Goal: Task Accomplishment & Management: Use online tool/utility

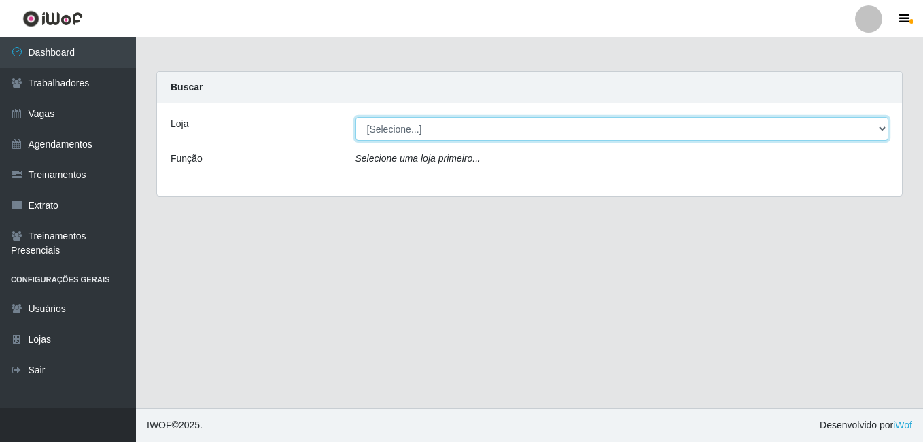
click at [472, 128] on select "[Selecione...] [GEOGRAPHIC_DATA] - [DATE][GEOGRAPHIC_DATA]" at bounding box center [621, 129] width 533 height 24
select select "471"
click at [355, 117] on select "[Selecione...] [GEOGRAPHIC_DATA] - [DATE][GEOGRAPHIC_DATA]" at bounding box center [621, 129] width 533 height 24
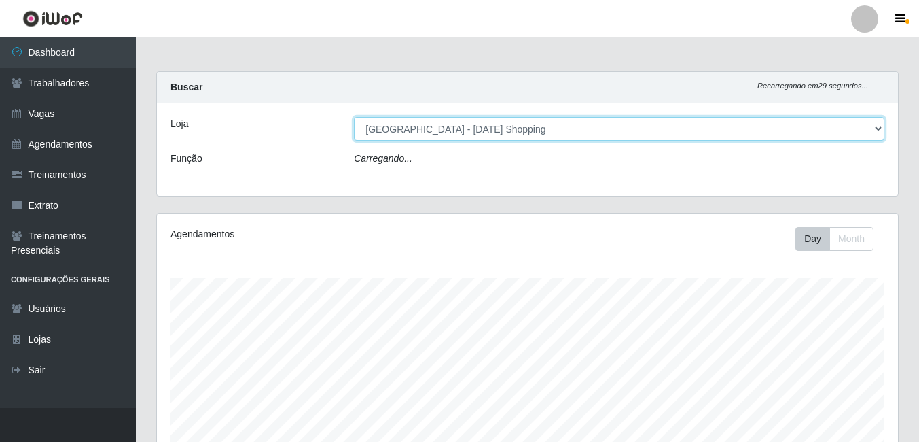
scroll to position [282, 741]
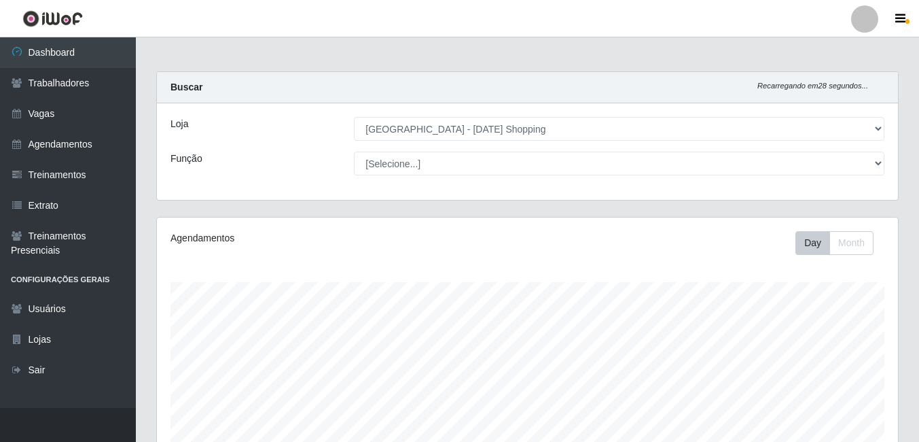
click at [483, 149] on div "Loja [Selecione...] [GEOGRAPHIC_DATA] - [GEOGRAPHIC_DATA] Shopping Função [Sele…" at bounding box center [527, 151] width 741 height 97
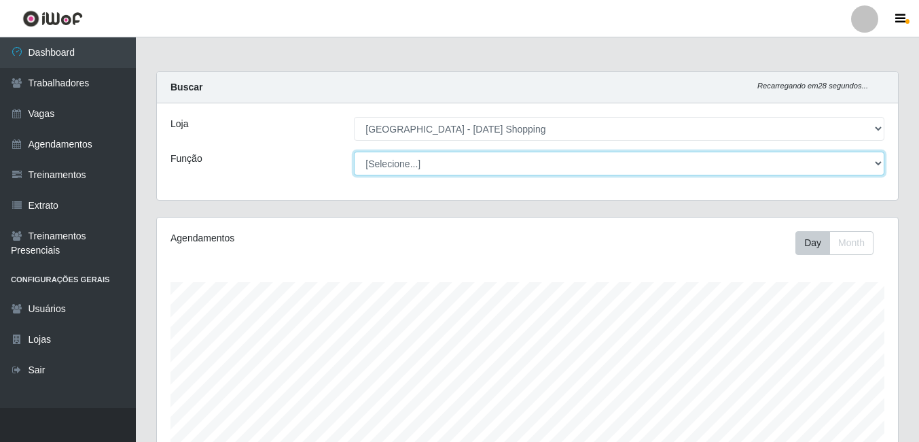
click at [471, 165] on select "[Selecione...] ASG ASG + ASG ++ Assistente de [PERSON_NAME] Assistente de [PERS…" at bounding box center [619, 164] width 531 height 24
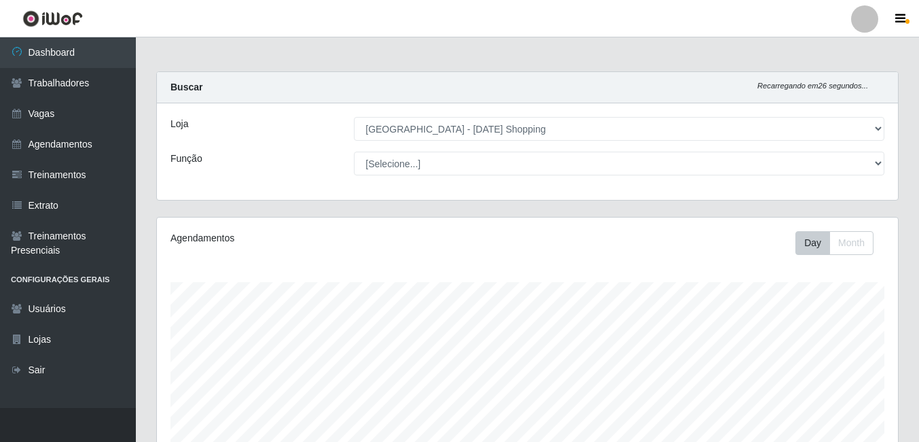
click at [291, 158] on div "Função" at bounding box center [251, 164] width 183 height 24
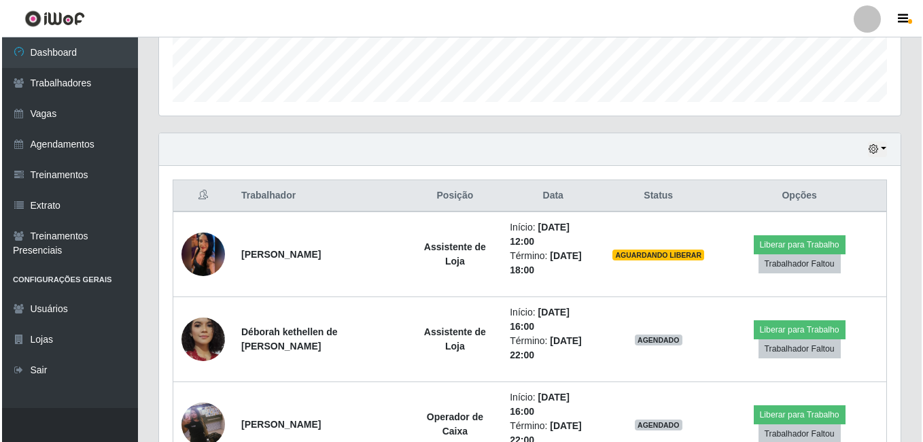
scroll to position [408, 0]
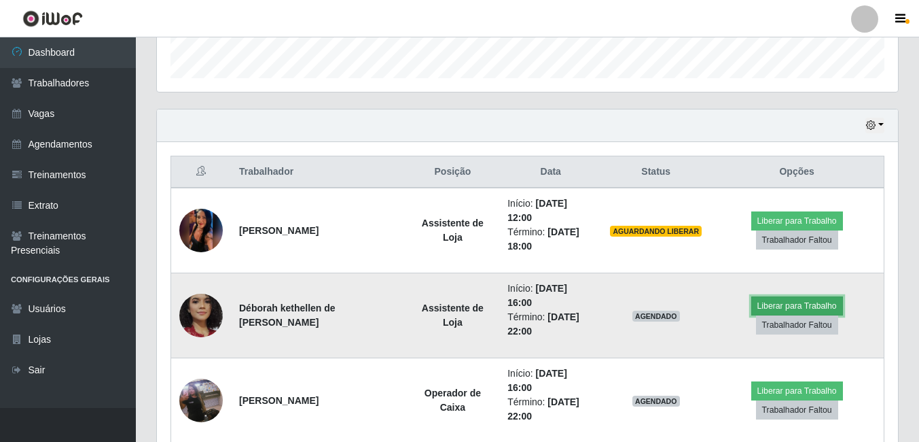
click at [787, 304] on button "Liberar para Trabalho" at bounding box center [798, 305] width 92 height 19
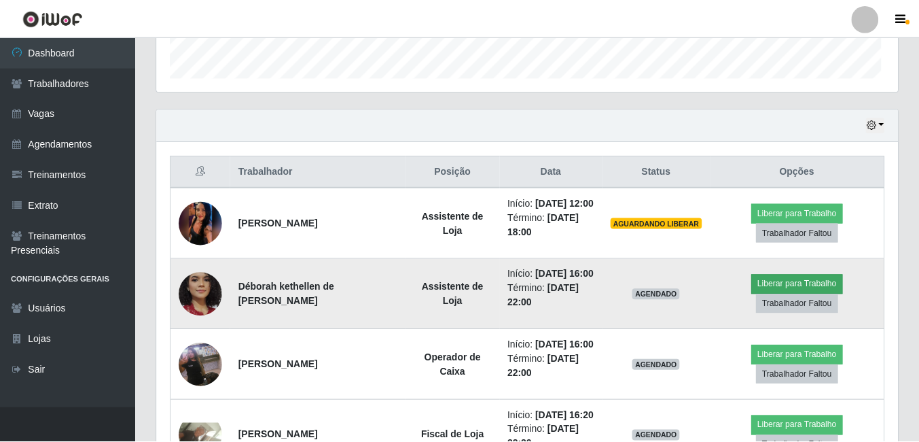
scroll to position [282, 735]
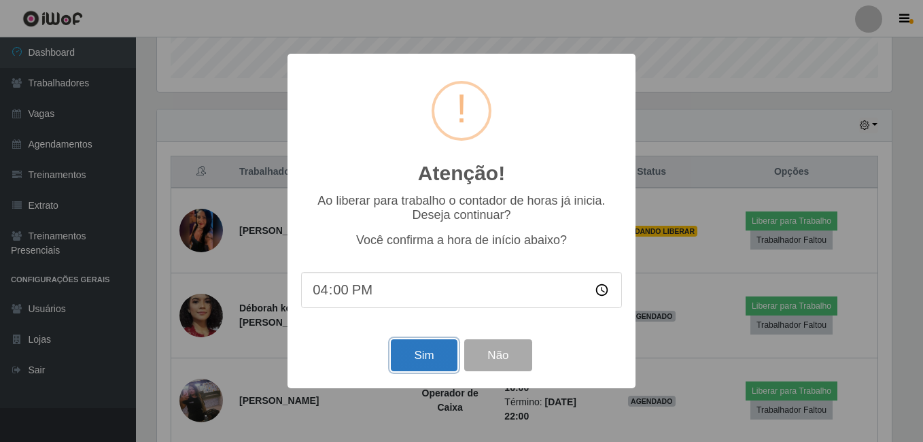
click at [435, 364] on button "Sim" at bounding box center [424, 355] width 66 height 32
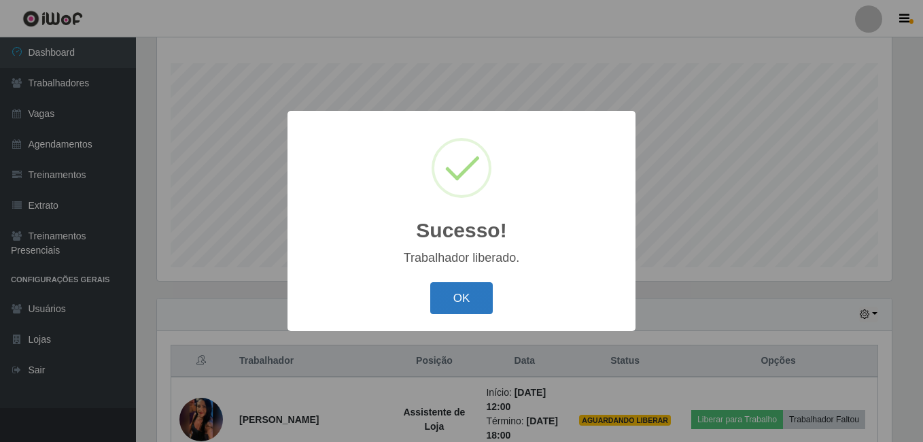
click at [477, 295] on button "OK" at bounding box center [461, 298] width 63 height 32
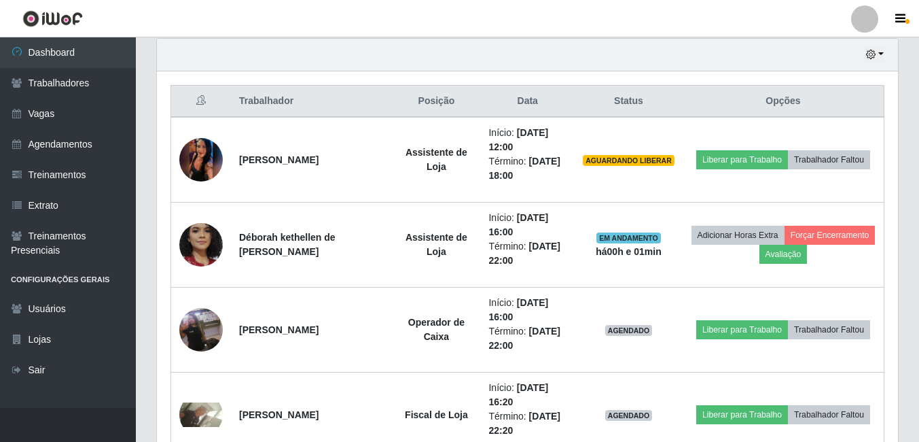
scroll to position [491, 0]
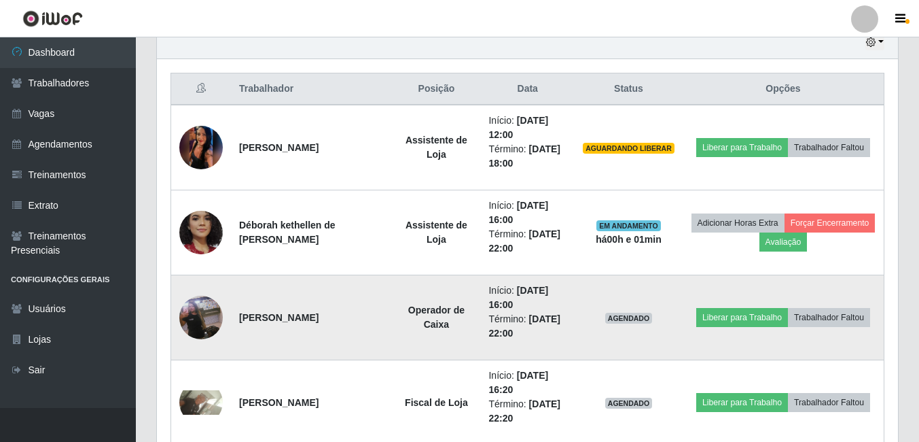
click at [200, 321] on img at bounding box center [200, 317] width 43 height 77
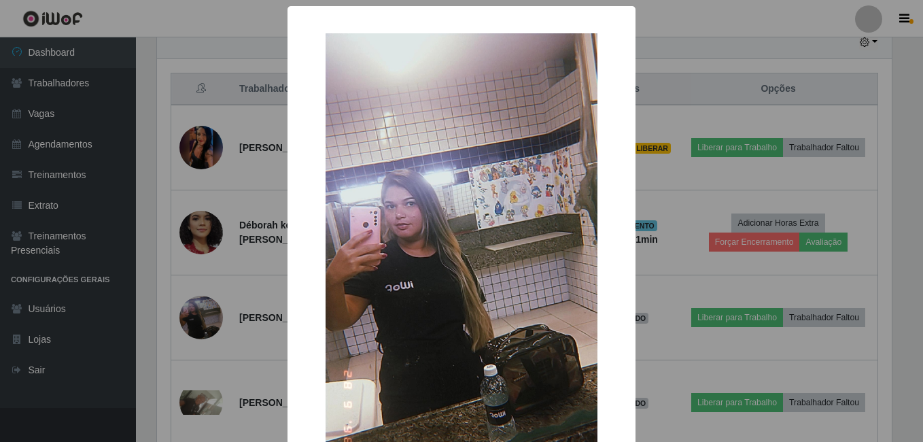
click at [731, 130] on div "× OK Cancel" at bounding box center [461, 221] width 923 height 442
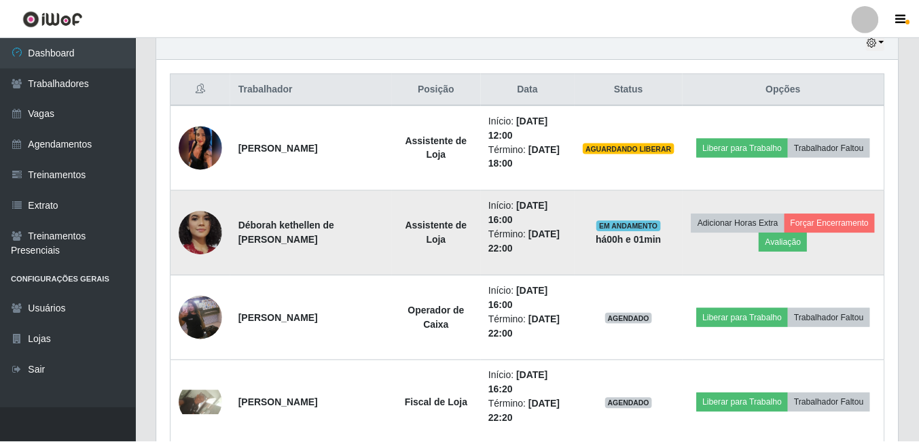
scroll to position [282, 741]
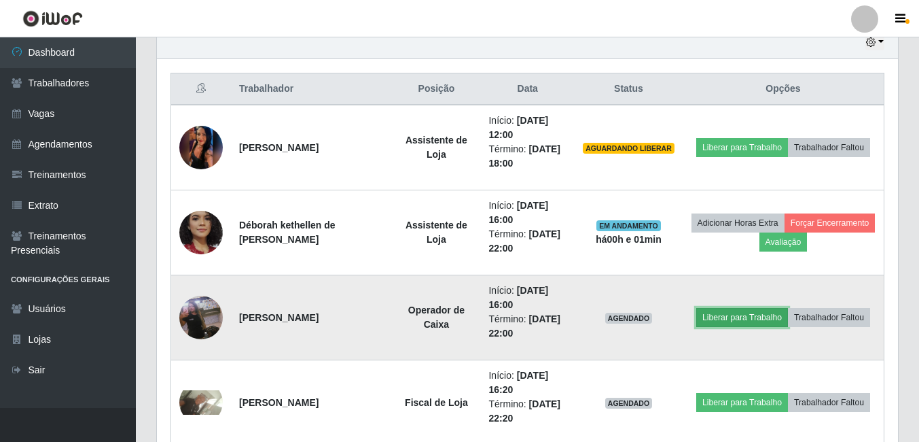
click at [746, 315] on button "Liberar para Trabalho" at bounding box center [743, 317] width 92 height 19
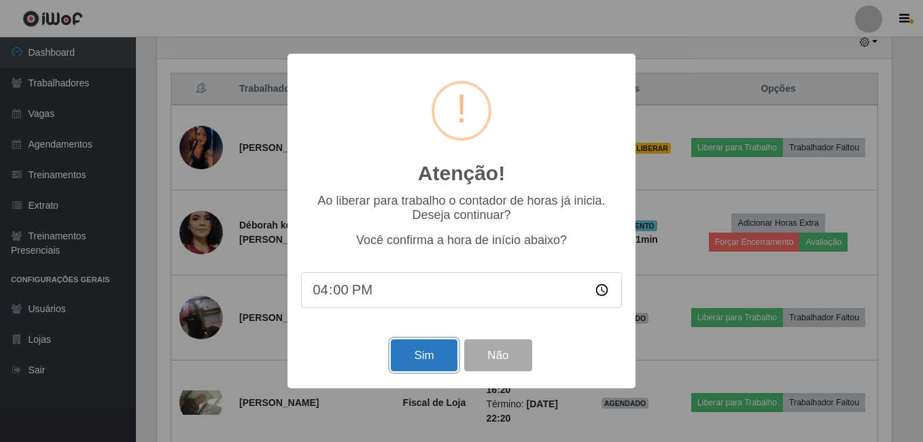
click at [444, 362] on button "Sim" at bounding box center [424, 355] width 66 height 32
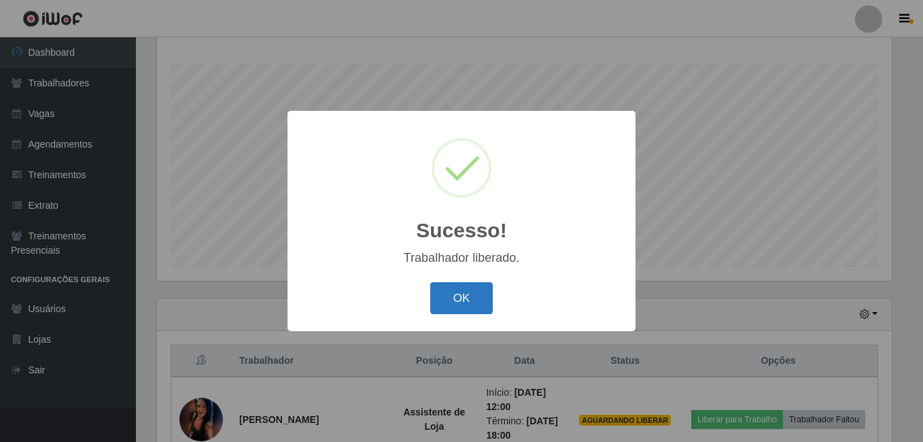
click at [480, 296] on button "OK" at bounding box center [461, 298] width 63 height 32
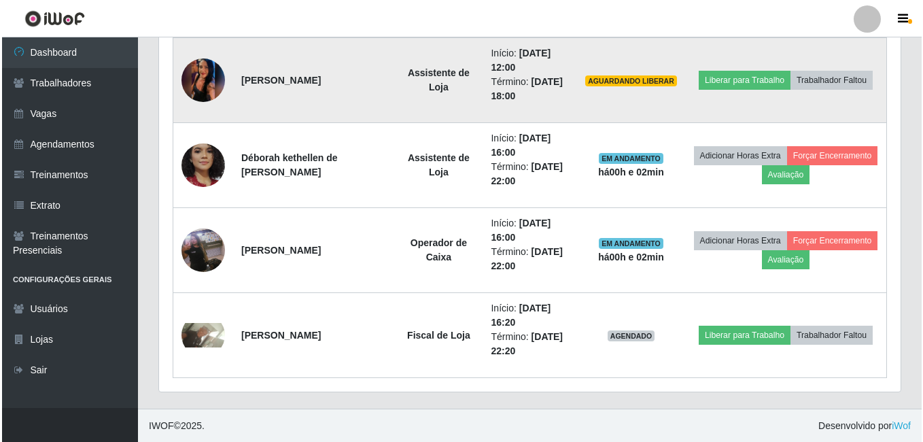
scroll to position [559, 0]
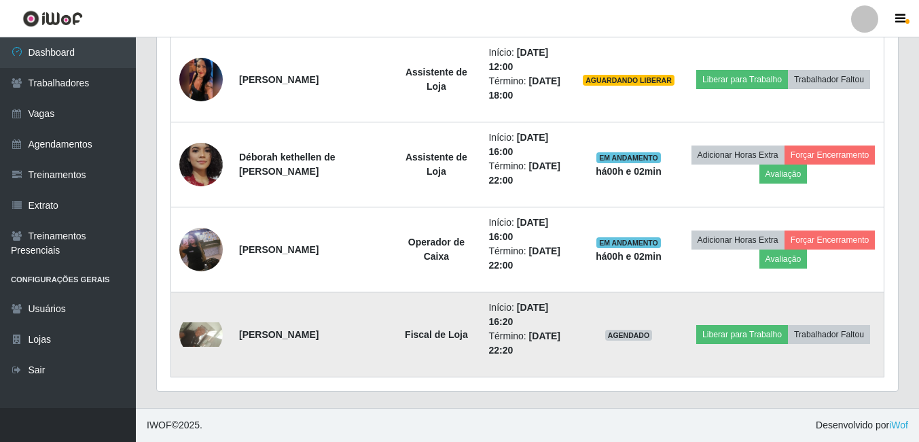
click at [203, 334] on img at bounding box center [200, 334] width 43 height 24
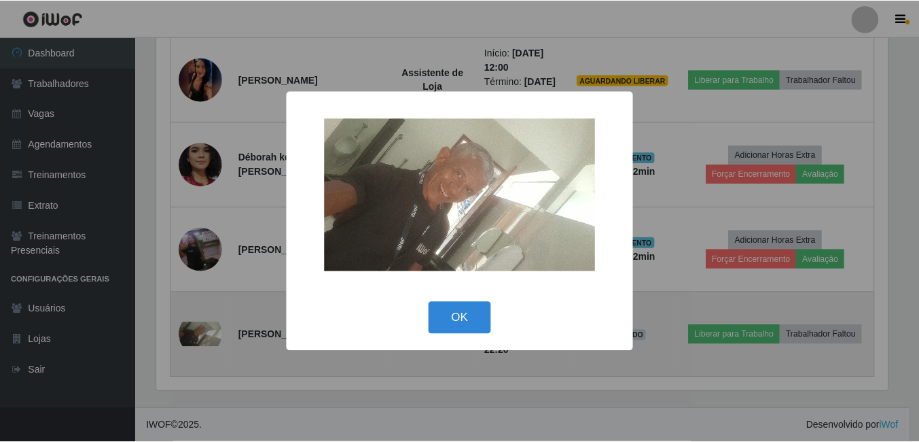
scroll to position [0, 0]
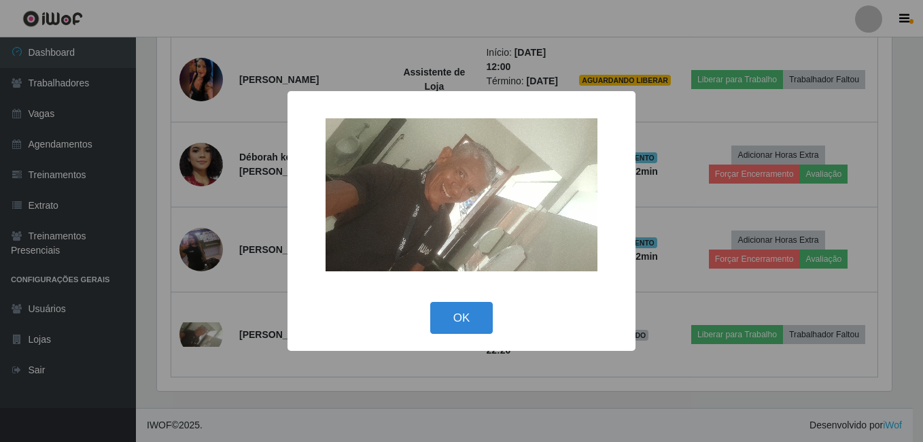
click at [240, 330] on div "× OK Cancel" at bounding box center [461, 221] width 923 height 442
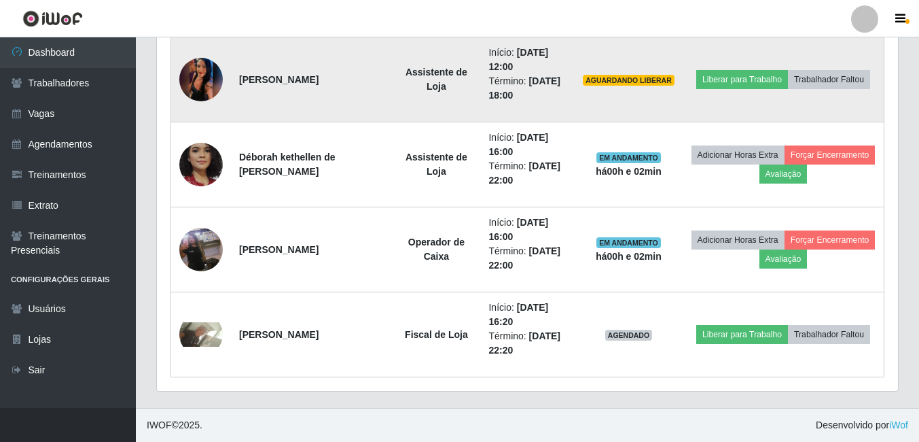
click at [178, 68] on td at bounding box center [201, 80] width 60 height 86
click at [189, 77] on img at bounding box center [200, 79] width 43 height 97
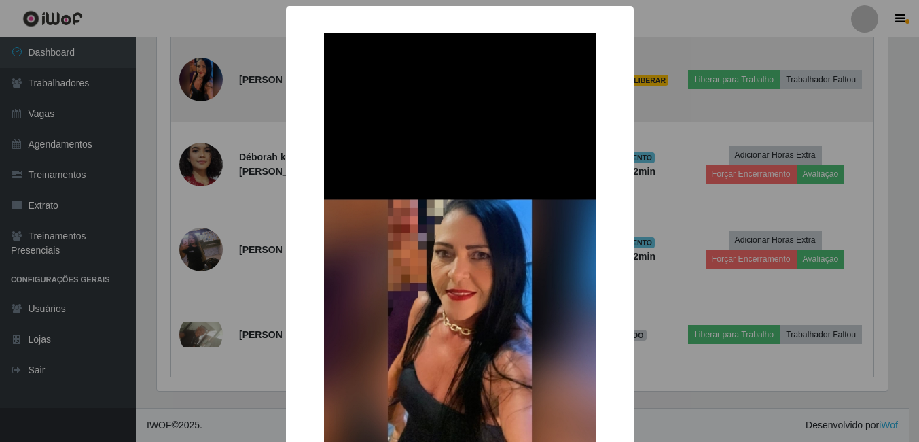
scroll to position [679309, 678856]
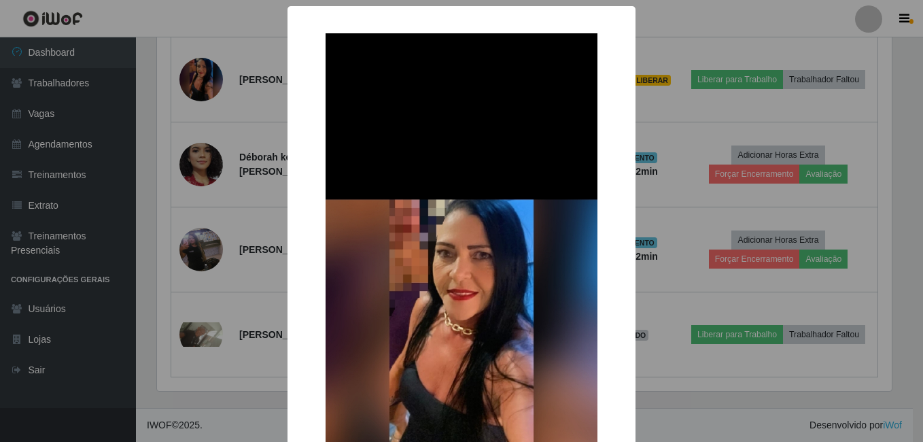
click at [711, 109] on div "× OK Cancel" at bounding box center [461, 221] width 923 height 442
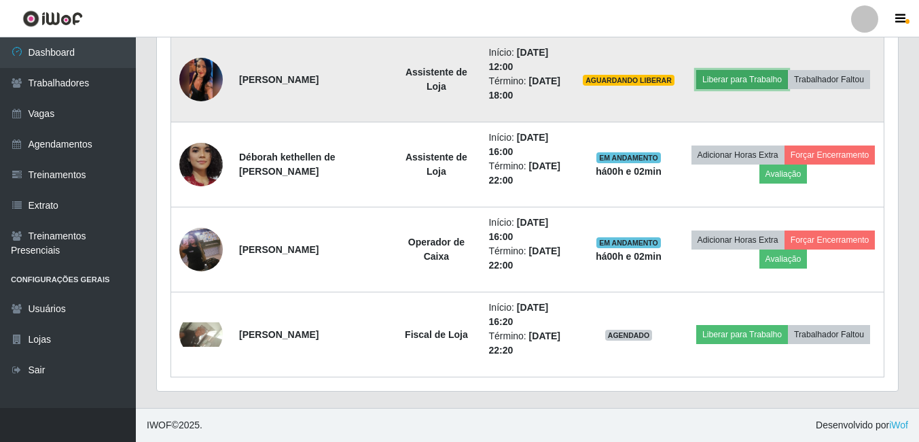
click at [733, 82] on button "Liberar para Trabalho" at bounding box center [743, 79] width 92 height 19
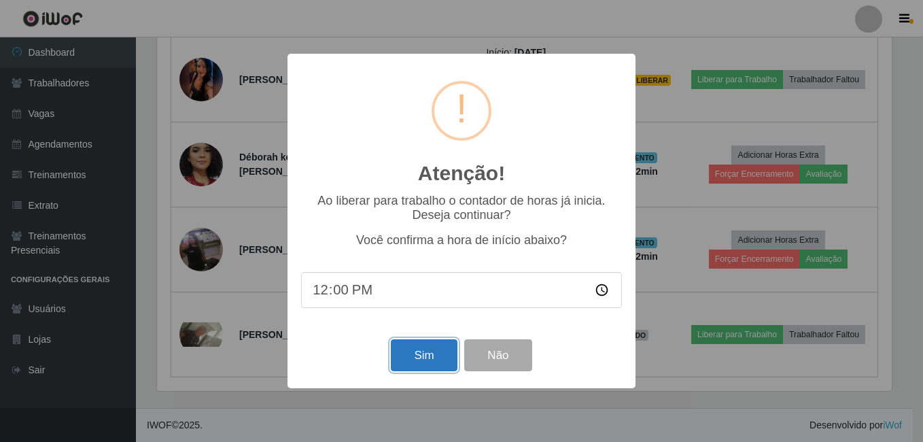
click at [413, 362] on button "Sim" at bounding box center [424, 355] width 66 height 32
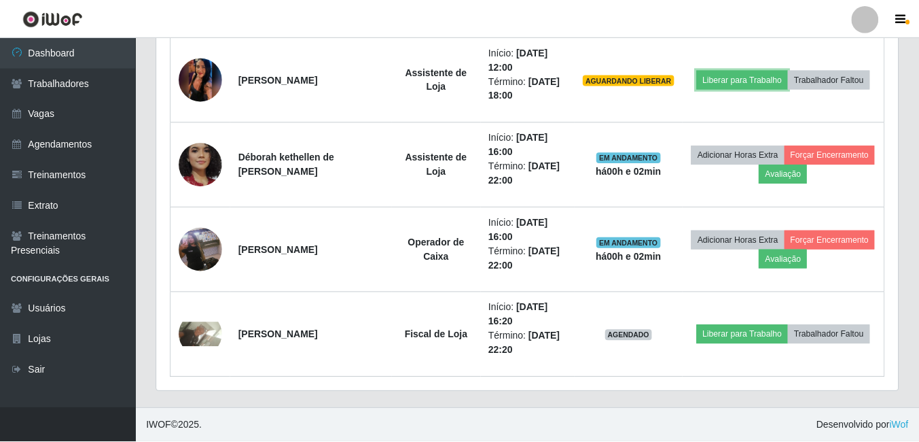
scroll to position [282, 741]
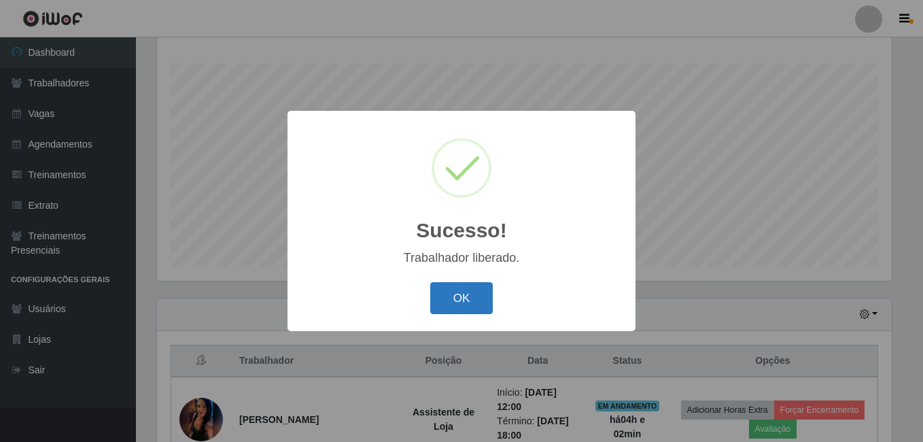
click at [457, 303] on button "OK" at bounding box center [461, 298] width 63 height 32
